Goal: Transaction & Acquisition: Purchase product/service

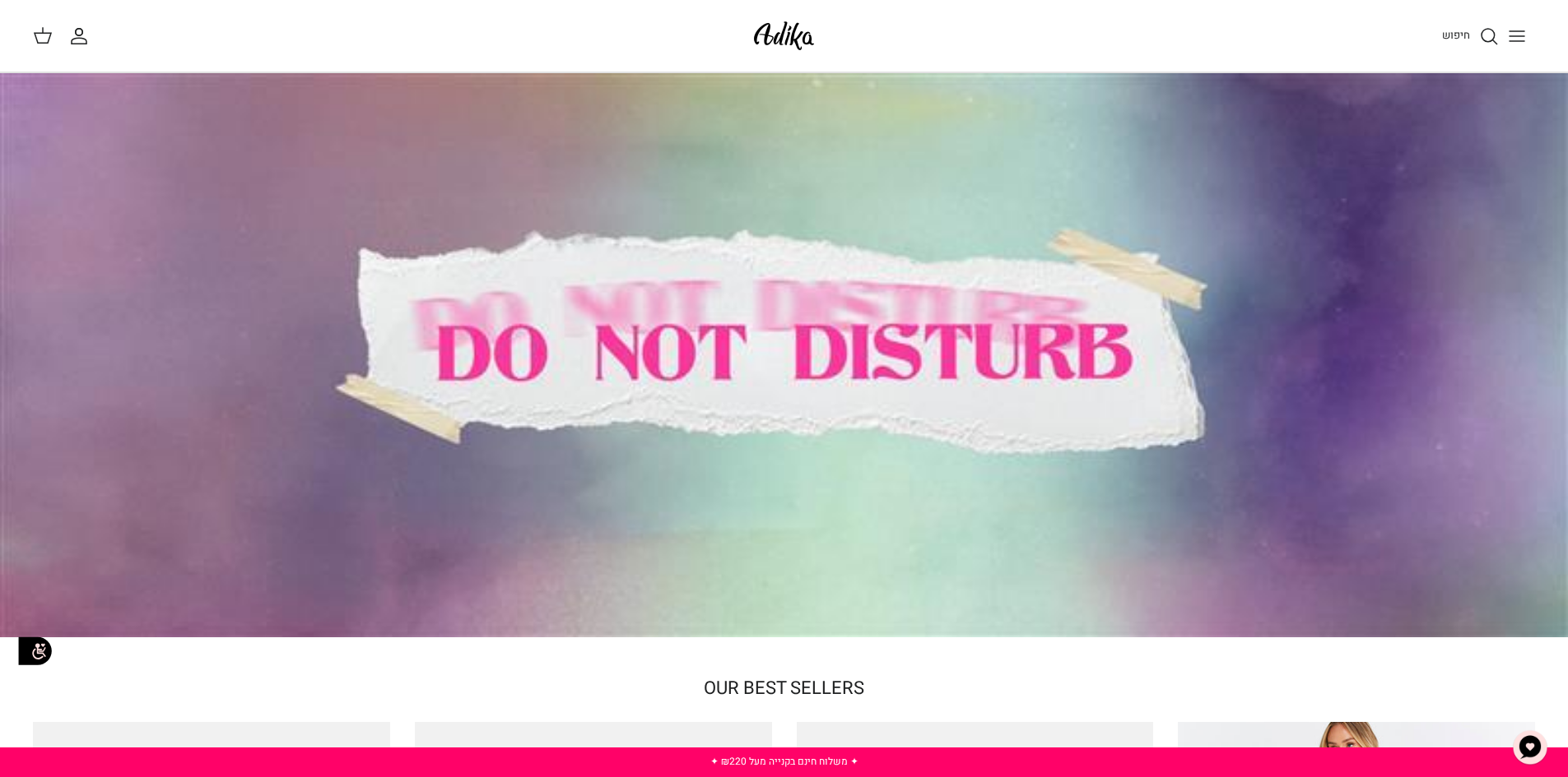
click at [81, 45] on icon "החשבון שלי" at bounding box center [79, 36] width 20 height 20
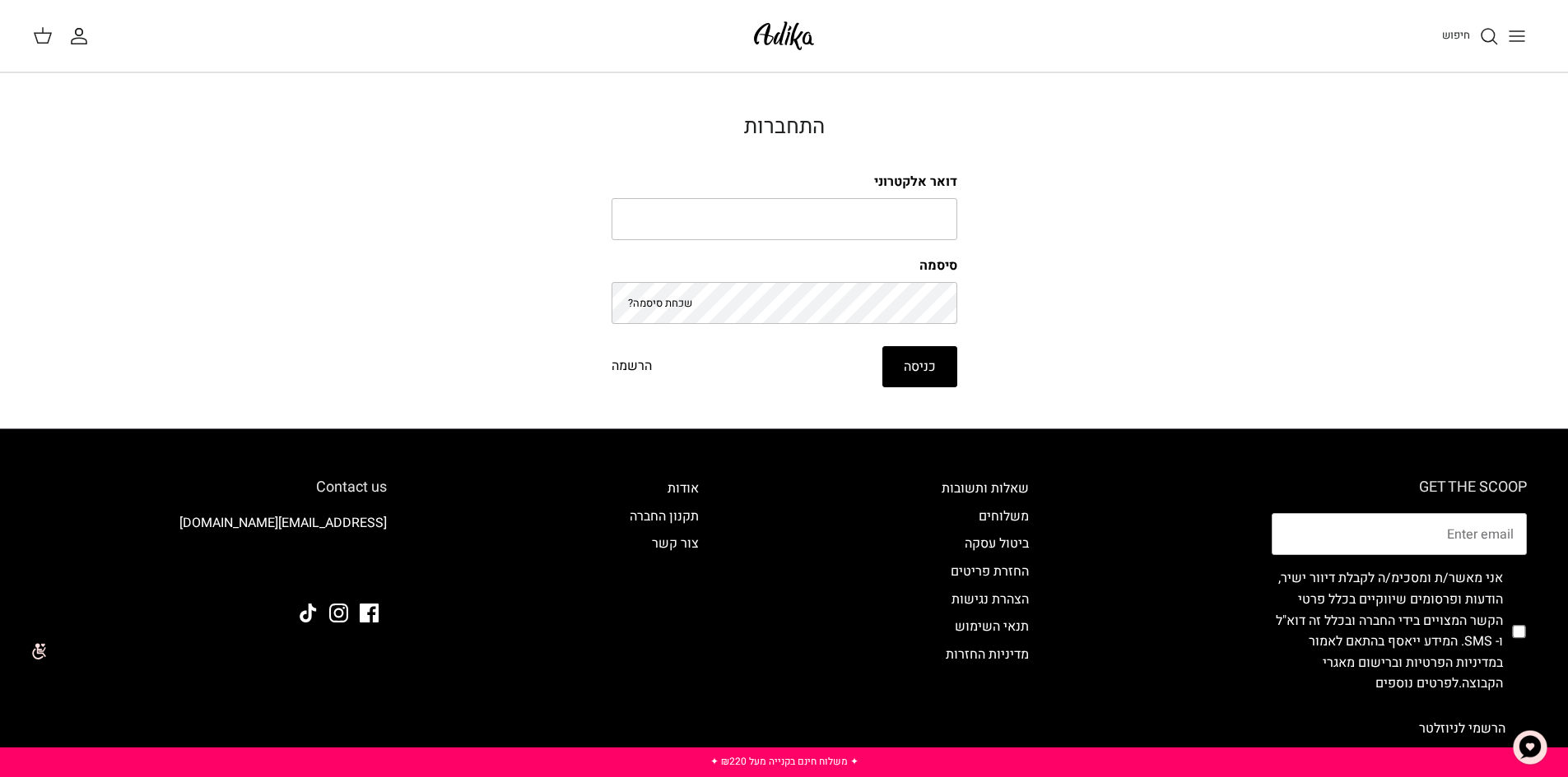
click at [1514, 33] on icon "Toggle menu" at bounding box center [1517, 36] width 20 height 20
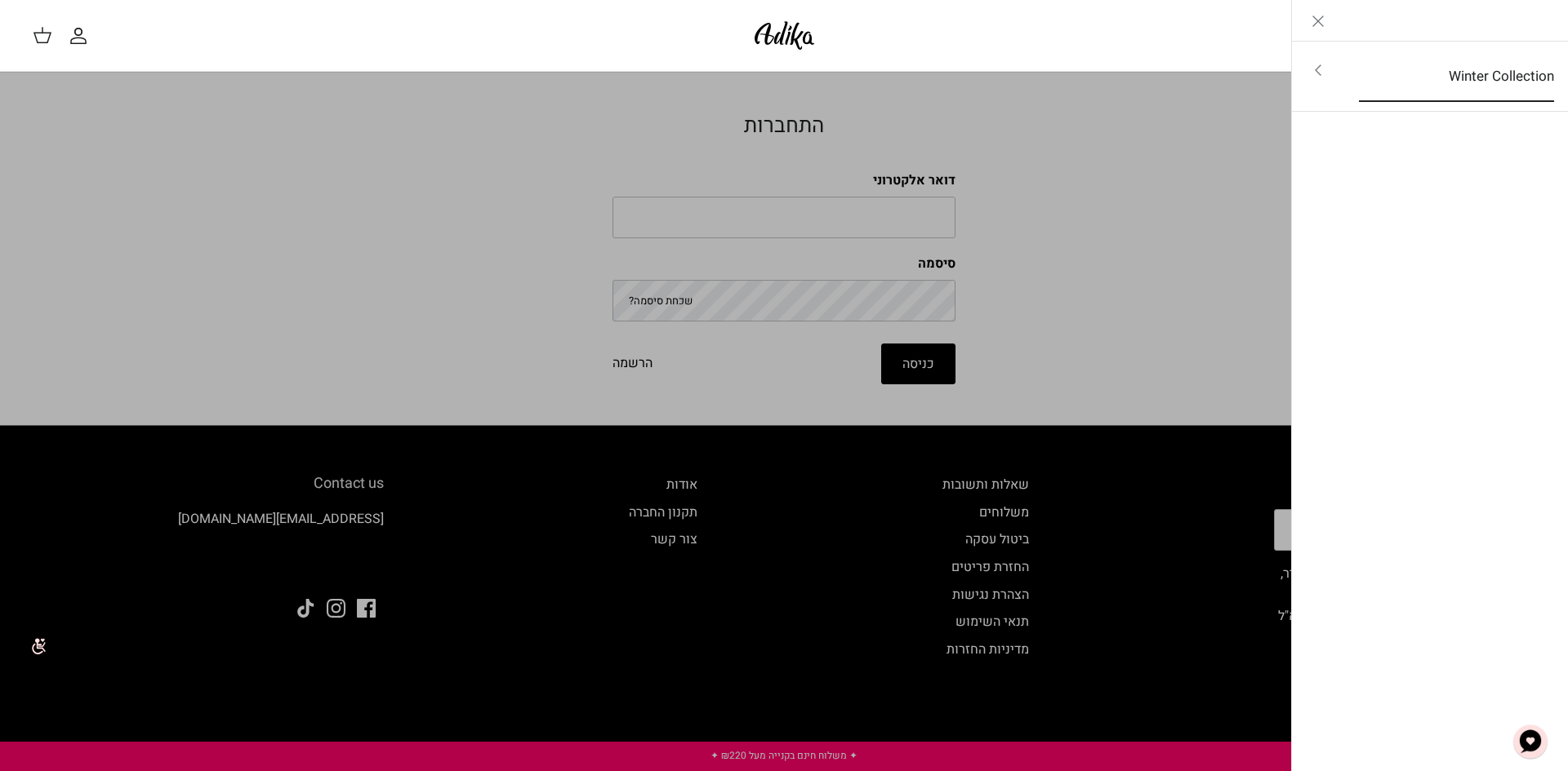
click at [1459, 80] on link "Winter Collection" at bounding box center [1457, 77] width 225 height 51
click at [1497, 70] on link "לכל הפריטים" at bounding box center [1430, 72] width 261 height 41
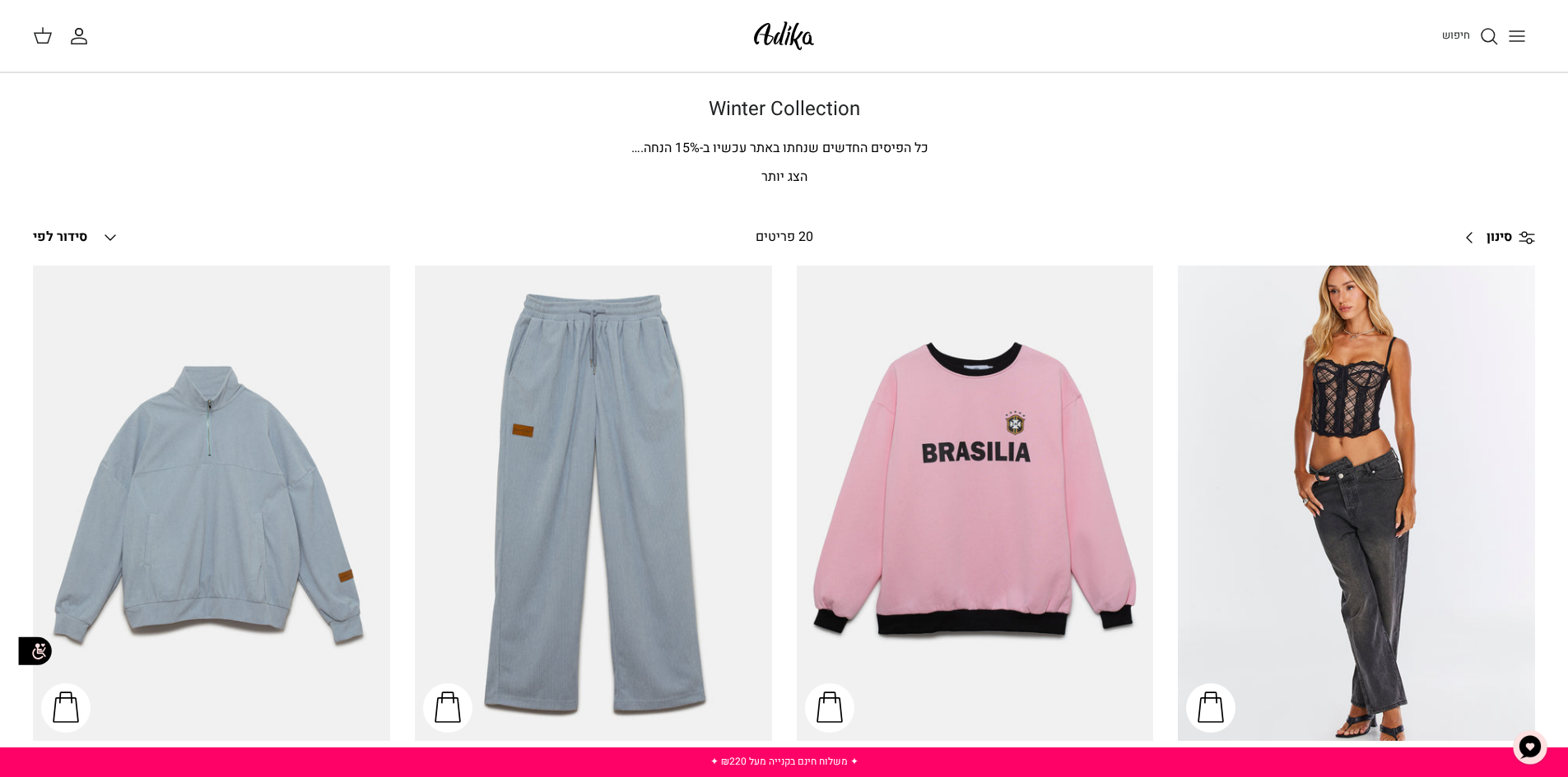
scroll to position [247, 0]
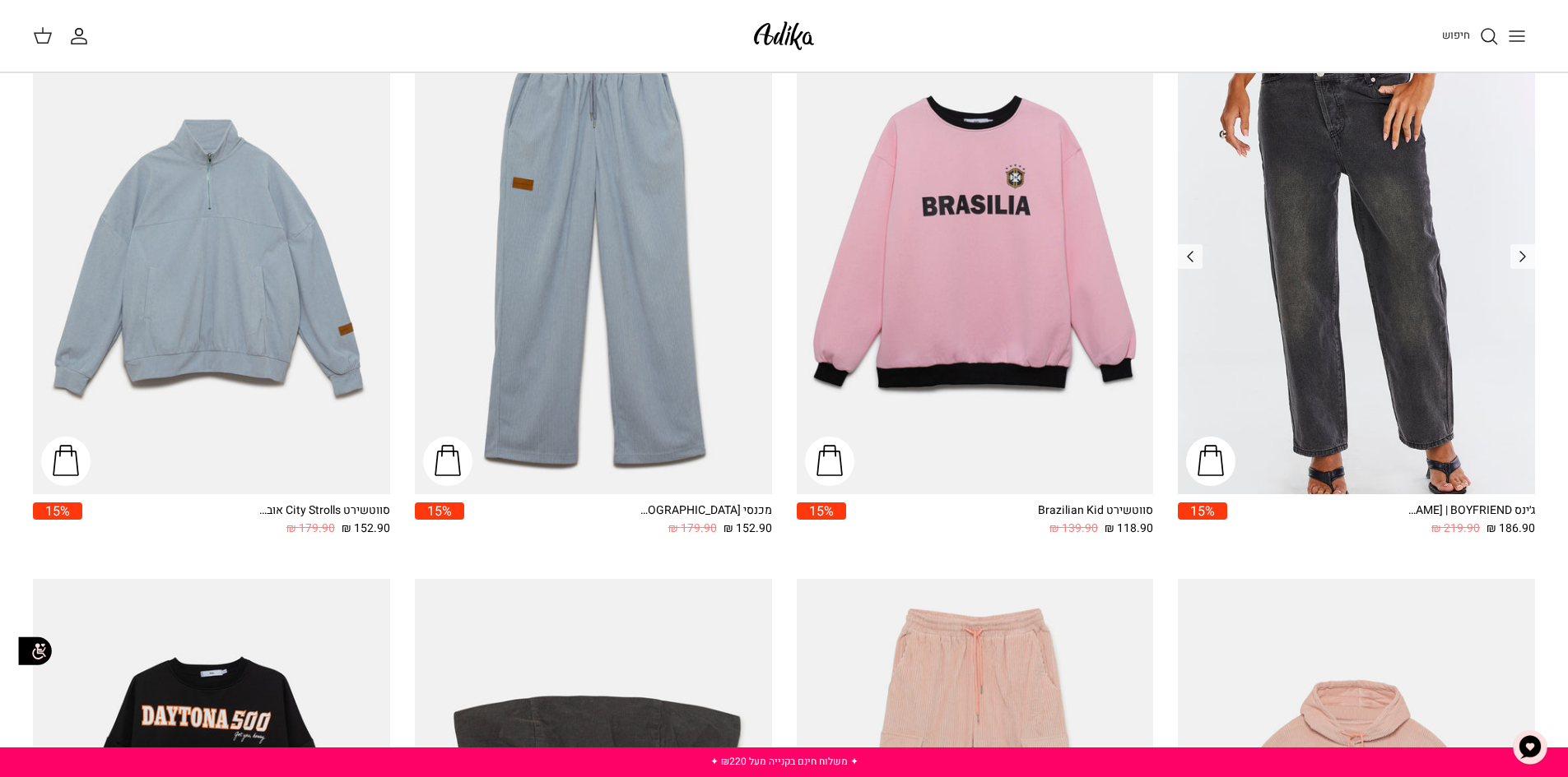
click at [1361, 239] on img "ג׳ינס All Or Nothing קריס-קרוס | BOYFRIEND" at bounding box center [1357, 257] width 357 height 476
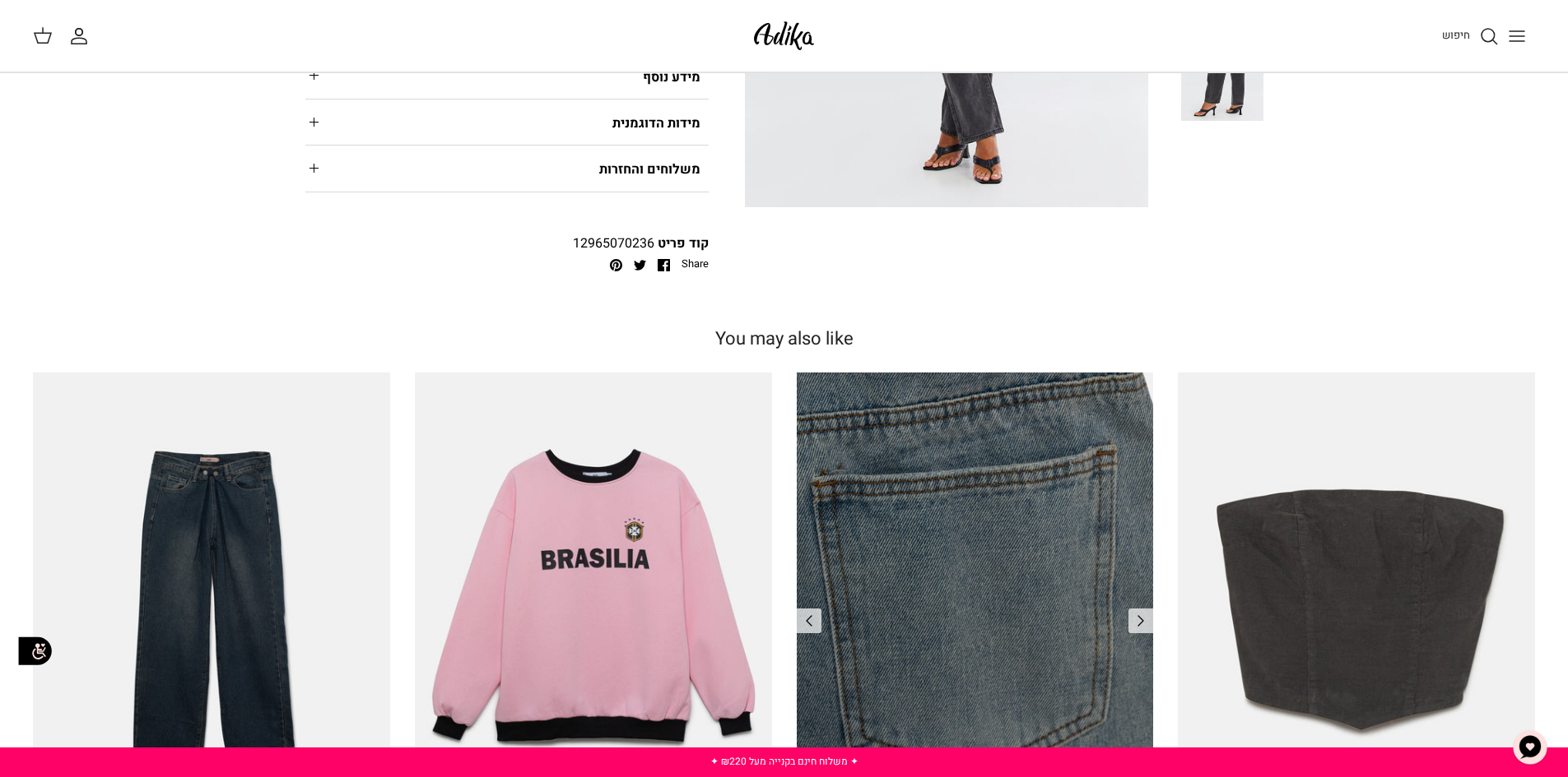
scroll to position [741, 0]
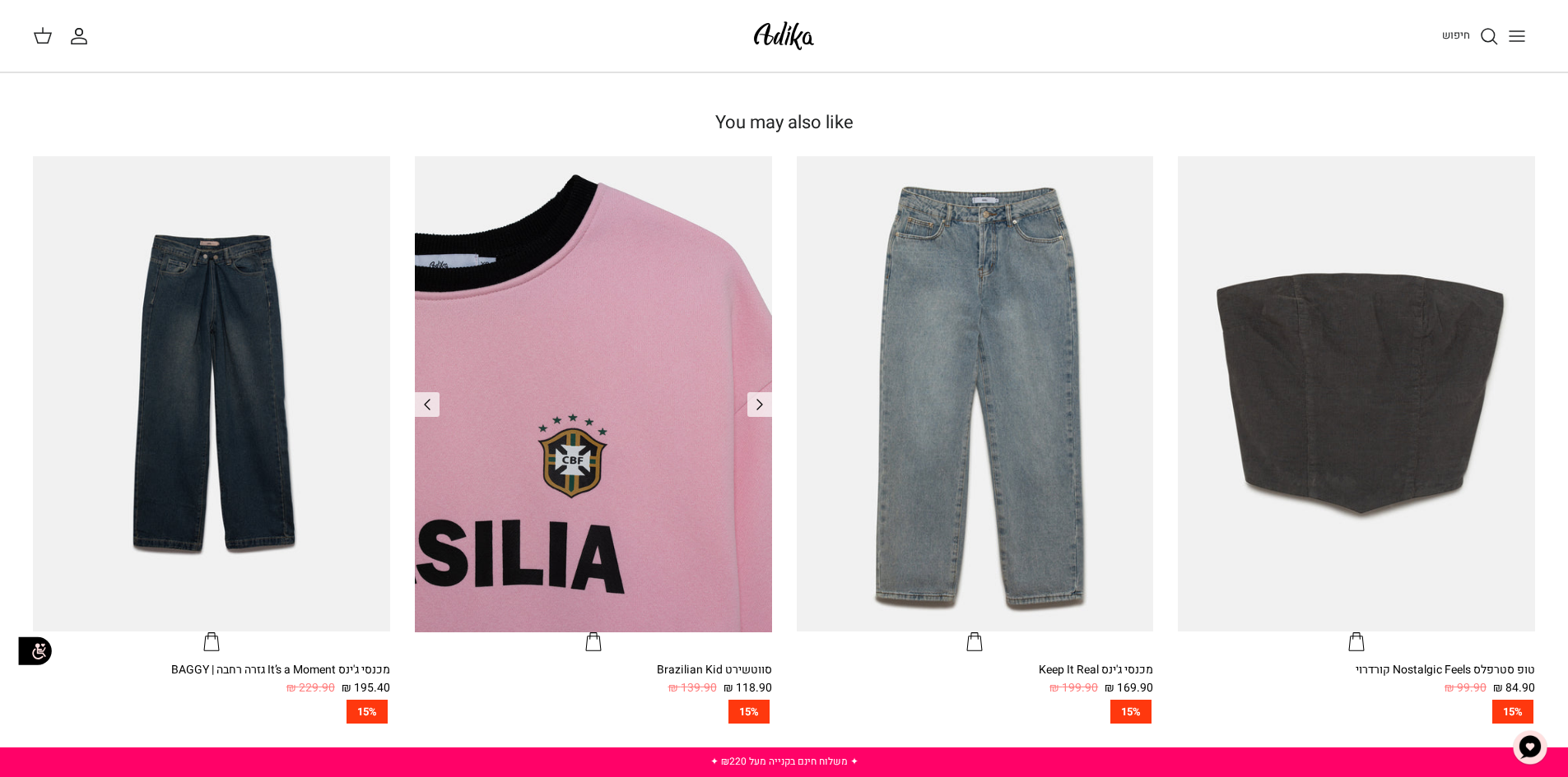
click at [687, 365] on img "סווטשירט Brazilian Kid" at bounding box center [593, 394] width 357 height 476
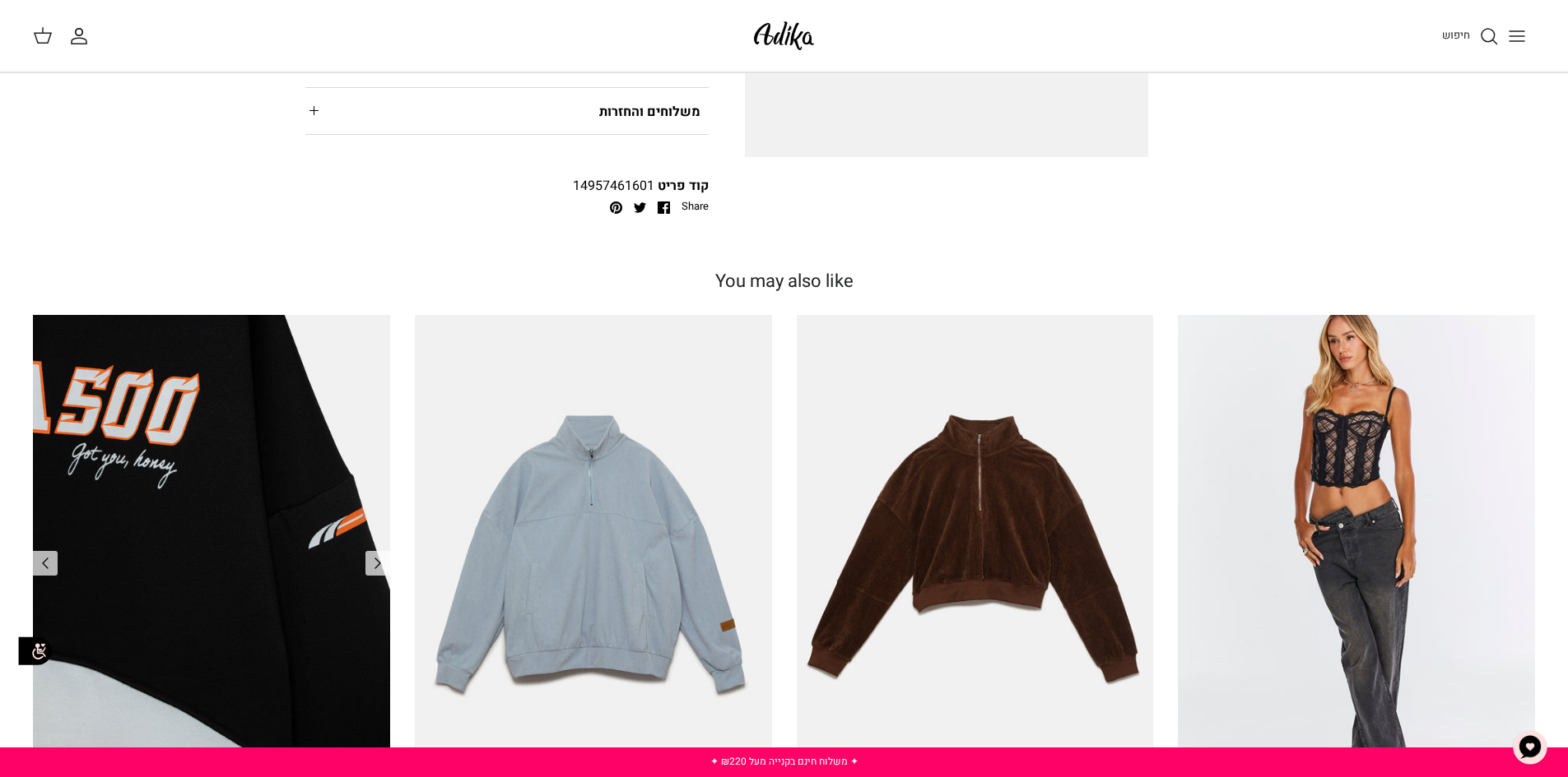
scroll to position [658, 0]
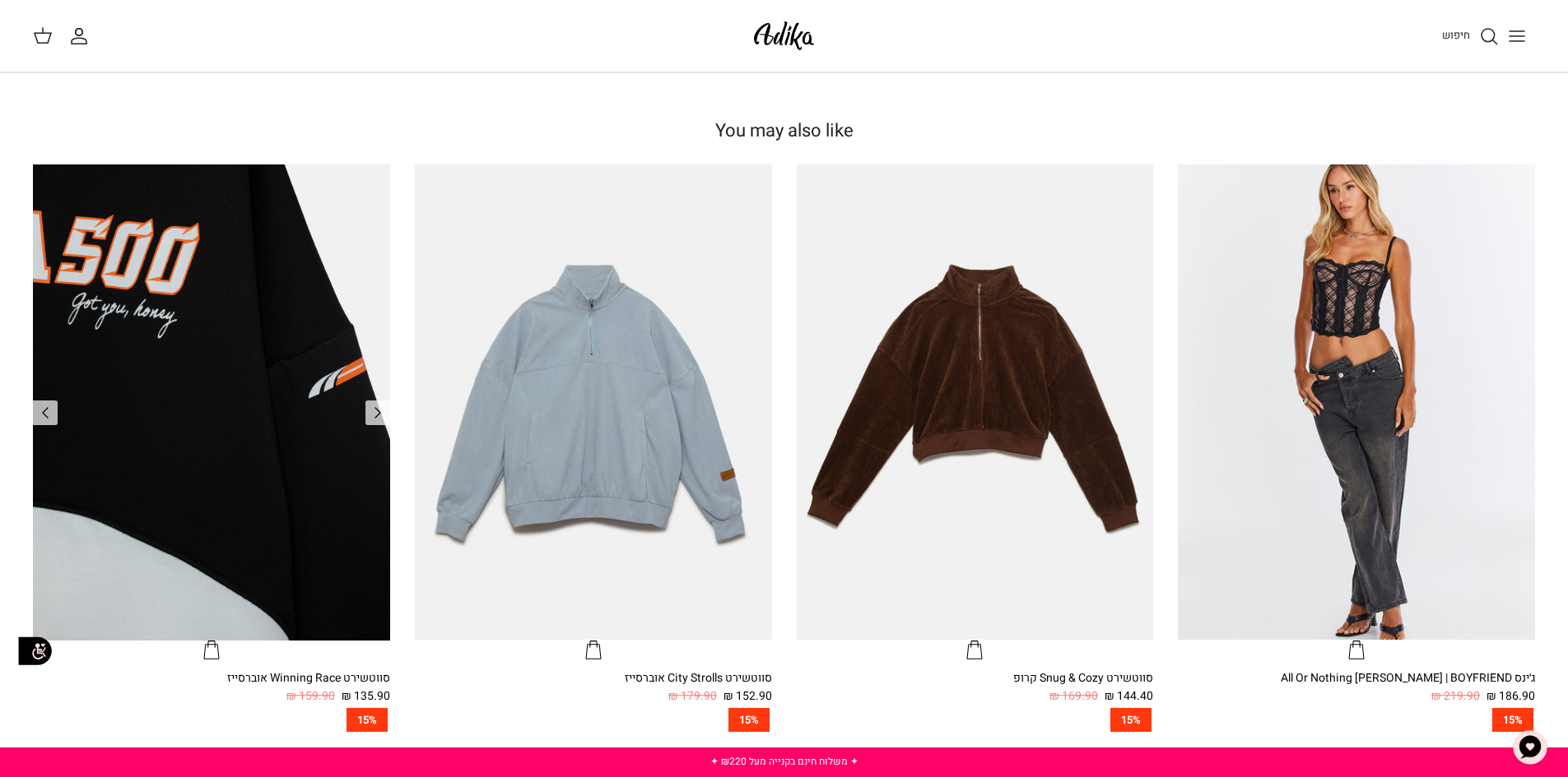
click at [303, 336] on img "סווטשירט Winning Race אוברסייז" at bounding box center [211, 402] width 357 height 476
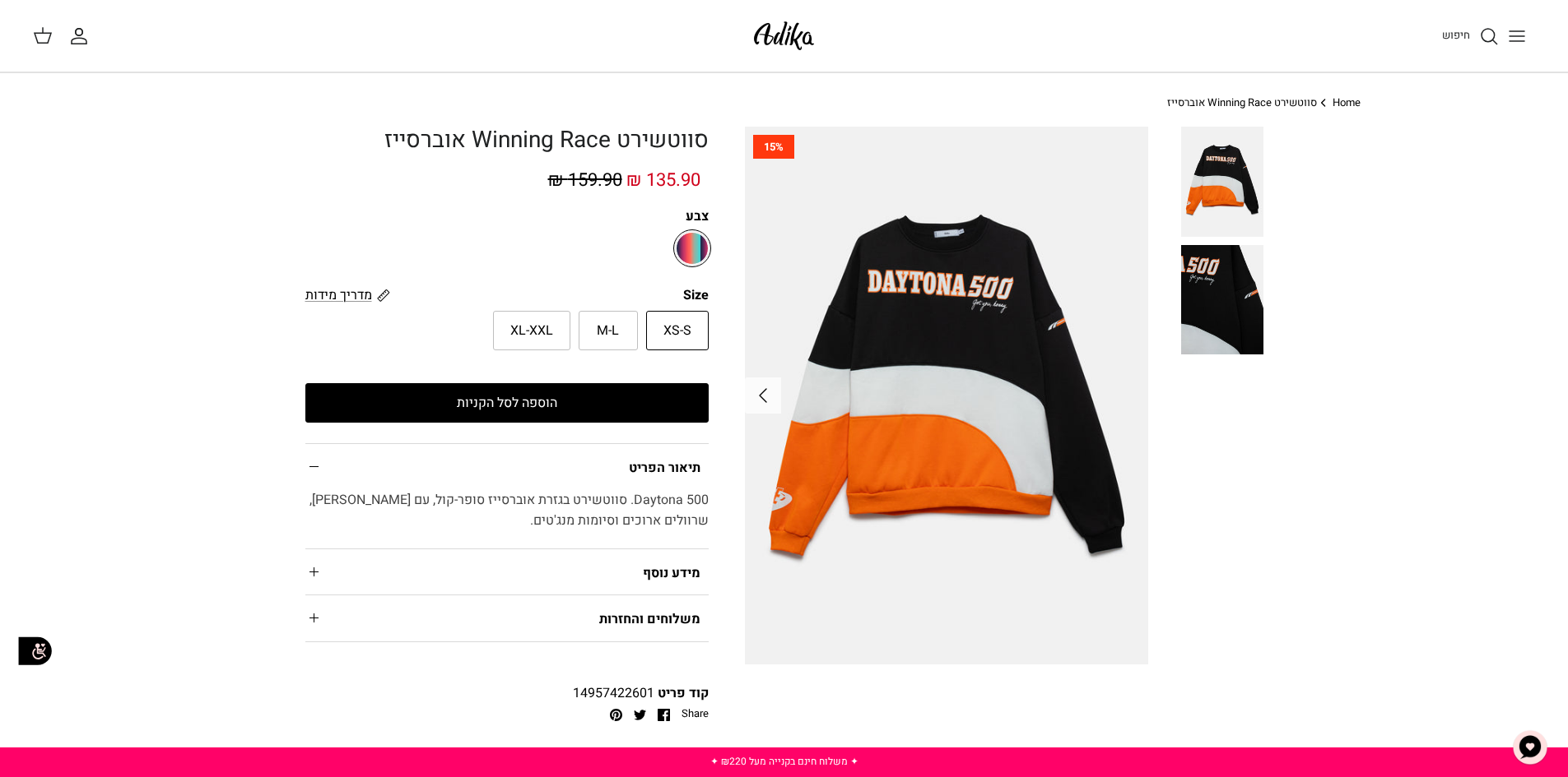
click at [786, 39] on img at bounding box center [784, 36] width 70 height 39
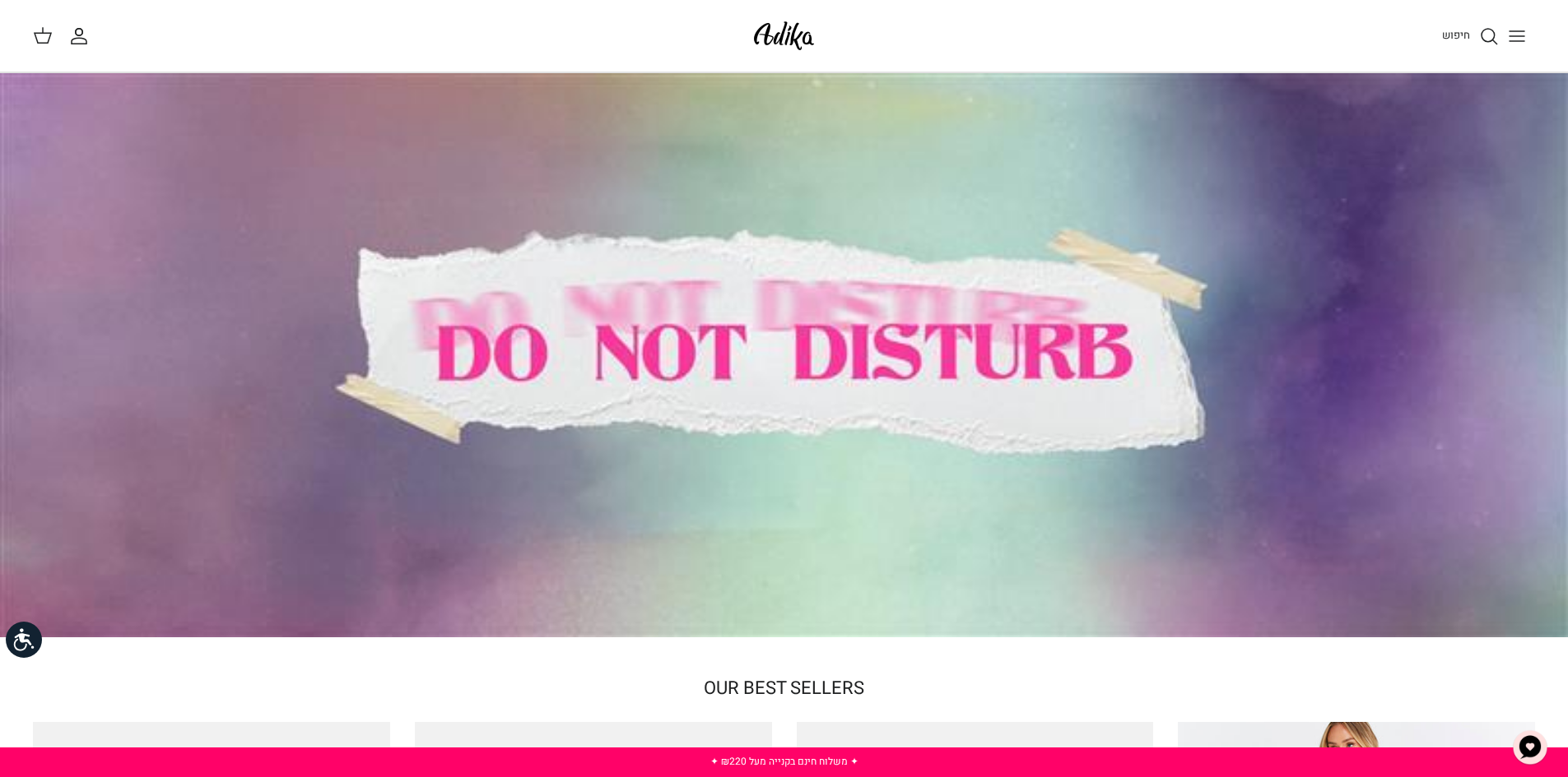
click at [614, 307] on div at bounding box center [784, 355] width 1568 height 564
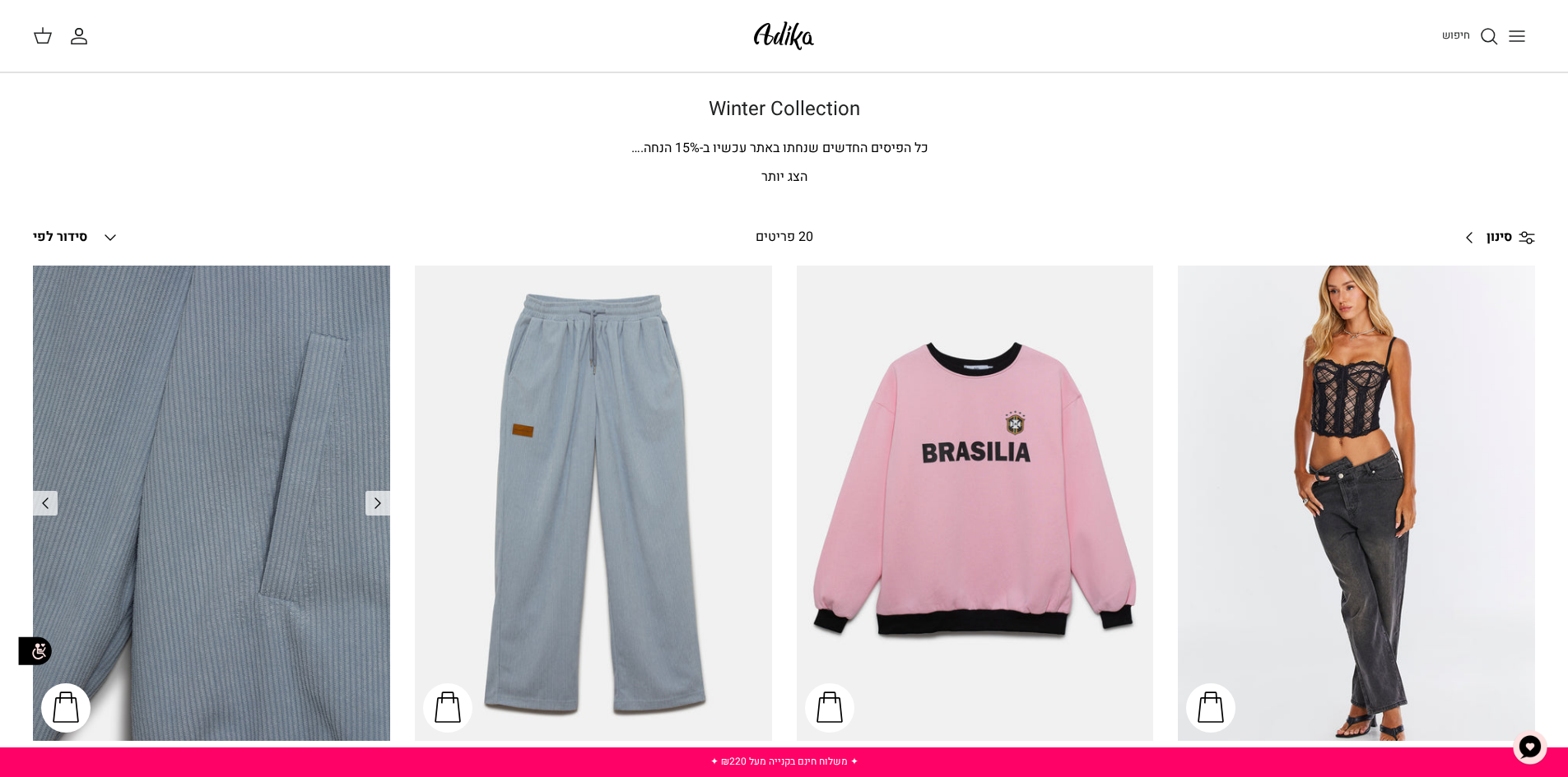
click at [225, 427] on img "סווטשירט City Strolls אוברסייז" at bounding box center [211, 504] width 357 height 476
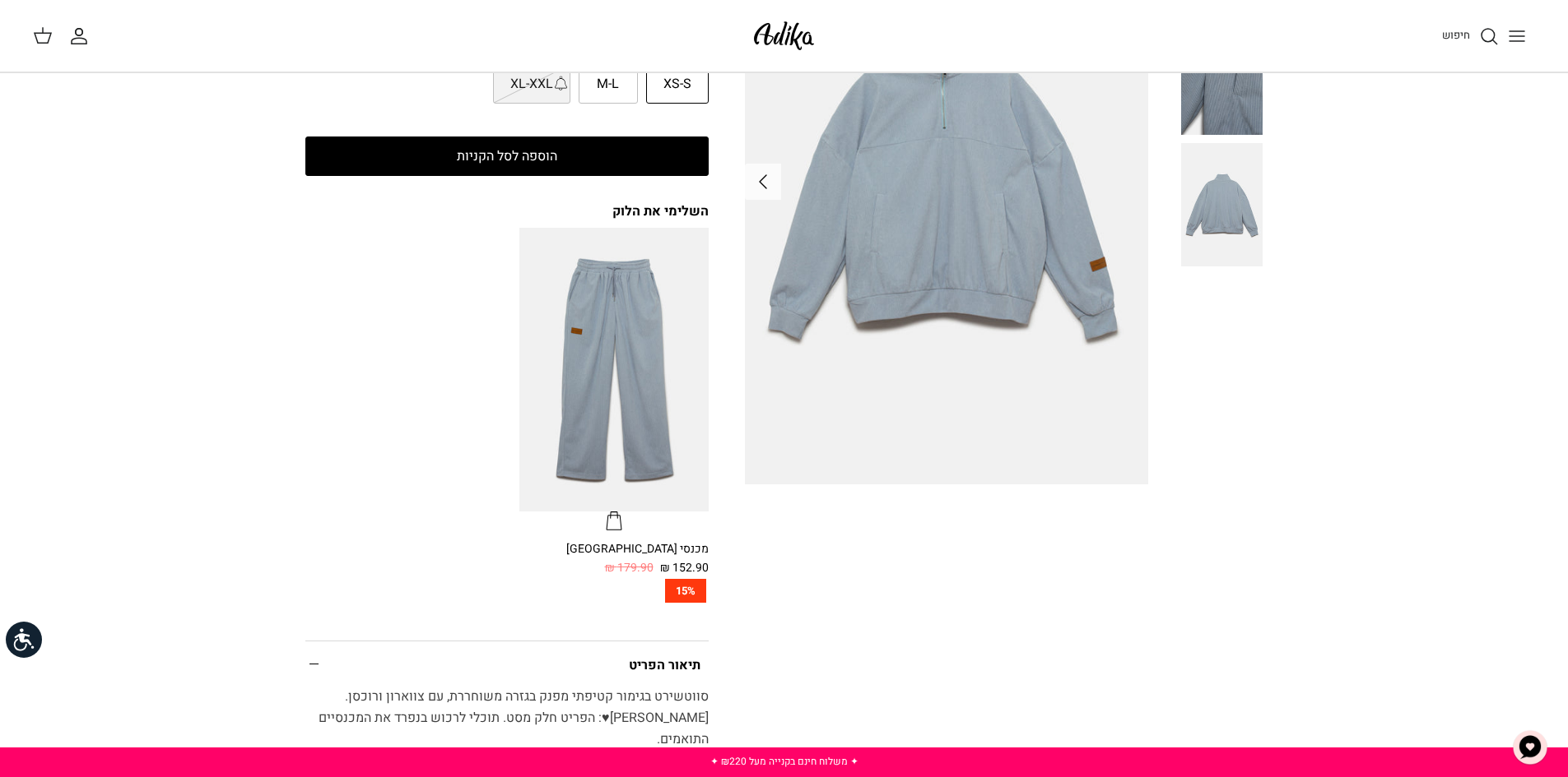
scroll to position [494, 0]
